Goal: Task Accomplishment & Management: Manage account settings

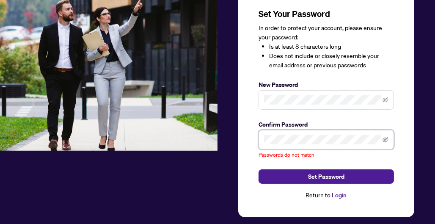
scroll to position [84, 0]
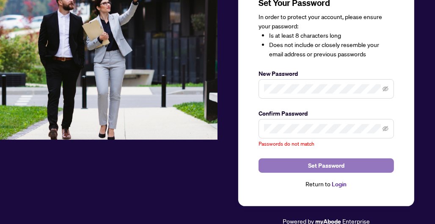
click at [340, 169] on span "Set Password" at bounding box center [326, 166] width 36 height 14
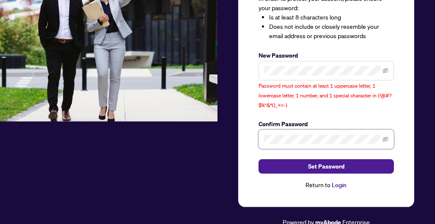
scroll to position [103, 0]
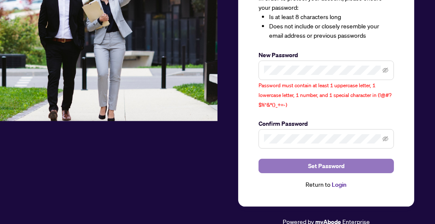
click at [338, 168] on span "Set Password" at bounding box center [326, 166] width 36 height 14
click at [328, 166] on span "Set Password" at bounding box center [326, 166] width 36 height 14
click at [330, 167] on span "Set Password" at bounding box center [326, 166] width 36 height 14
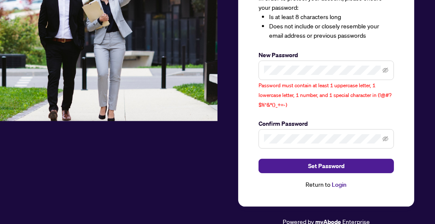
scroll to position [102, 0]
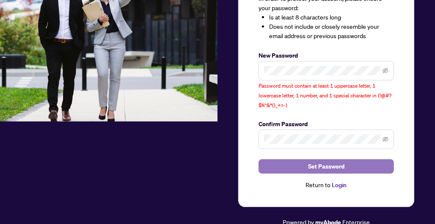
click at [341, 166] on span "Set Password" at bounding box center [326, 167] width 36 height 14
click at [331, 165] on span "Set Password" at bounding box center [326, 167] width 36 height 14
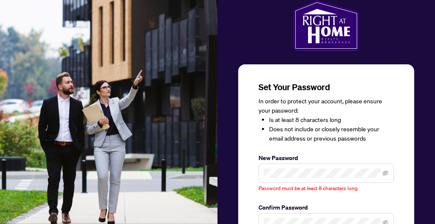
click at [285, 213] on span at bounding box center [327, 222] width 136 height 19
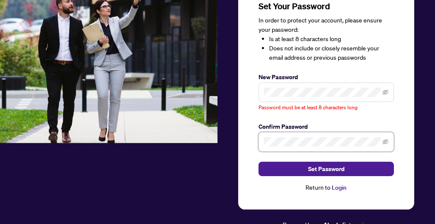
scroll to position [80, 0]
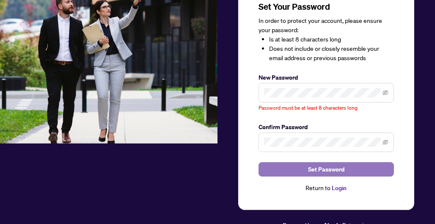
click at [327, 169] on span "Set Password" at bounding box center [326, 170] width 36 height 14
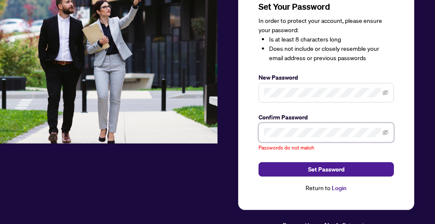
scroll to position [75, 0]
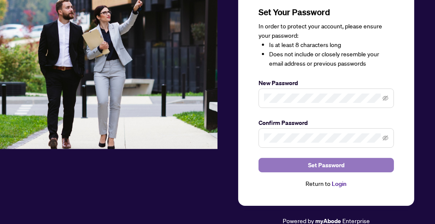
click at [280, 163] on button "Set Password" at bounding box center [327, 165] width 136 height 14
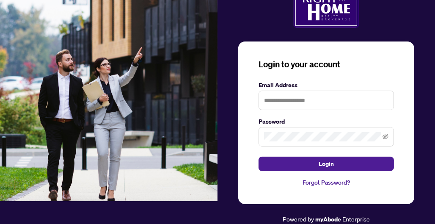
scroll to position [22, 0]
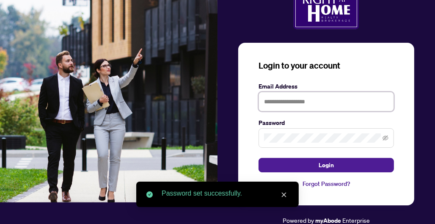
type input "**********"
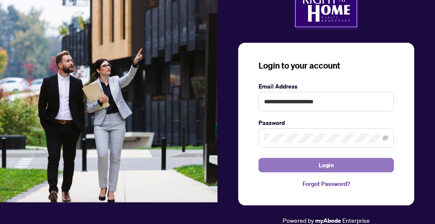
click at [328, 166] on span "Login" at bounding box center [326, 165] width 15 height 14
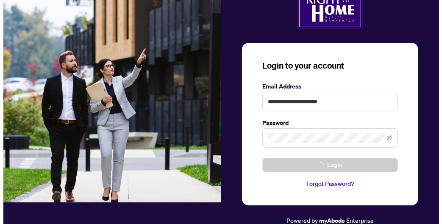
scroll to position [0, 0]
